Goal: Information Seeking & Learning: Learn about a topic

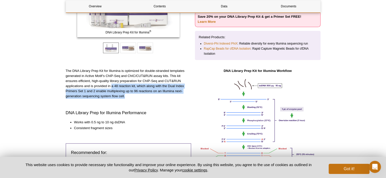
drag, startPoint x: 112, startPoint y: 85, endPoint x: 147, endPoint y: 98, distance: 37.2
click at [147, 98] on p "The DNA Library Prep Kit for Illumina is optimized for double-stranded template…" at bounding box center [129, 84] width 126 height 30
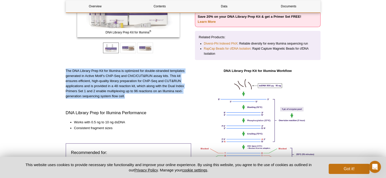
drag, startPoint x: 147, startPoint y: 98, endPoint x: 60, endPoint y: 71, distance: 91.1
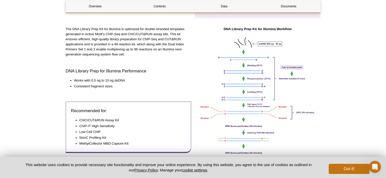
scroll to position [170, 0]
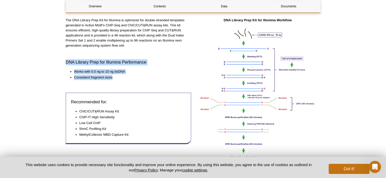
drag, startPoint x: 64, startPoint y: 61, endPoint x: 132, endPoint y: 80, distance: 71.1
click at [132, 80] on div "The DNA Library Prep Kit for Illumina is optimized for double-stranded template…" at bounding box center [129, 96] width 126 height 157
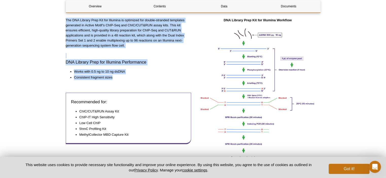
drag, startPoint x: 132, startPoint y: 80, endPoint x: 58, endPoint y: 18, distance: 96.4
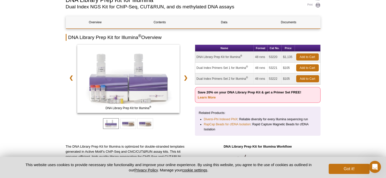
scroll to position [43, 0]
